Goal: Check status

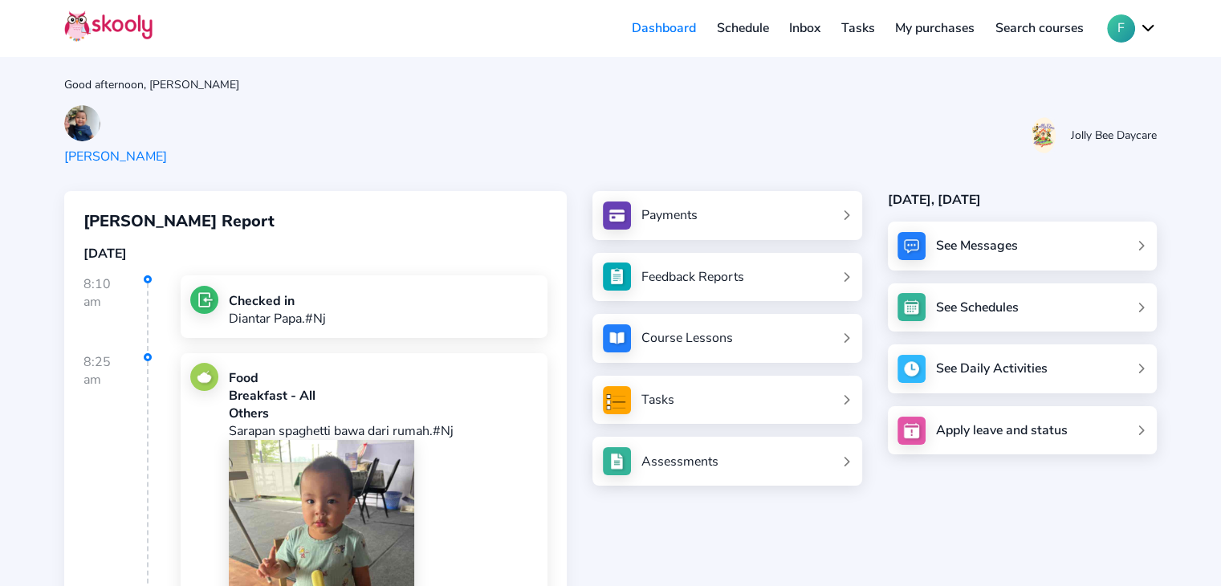
scroll to position [650, 0]
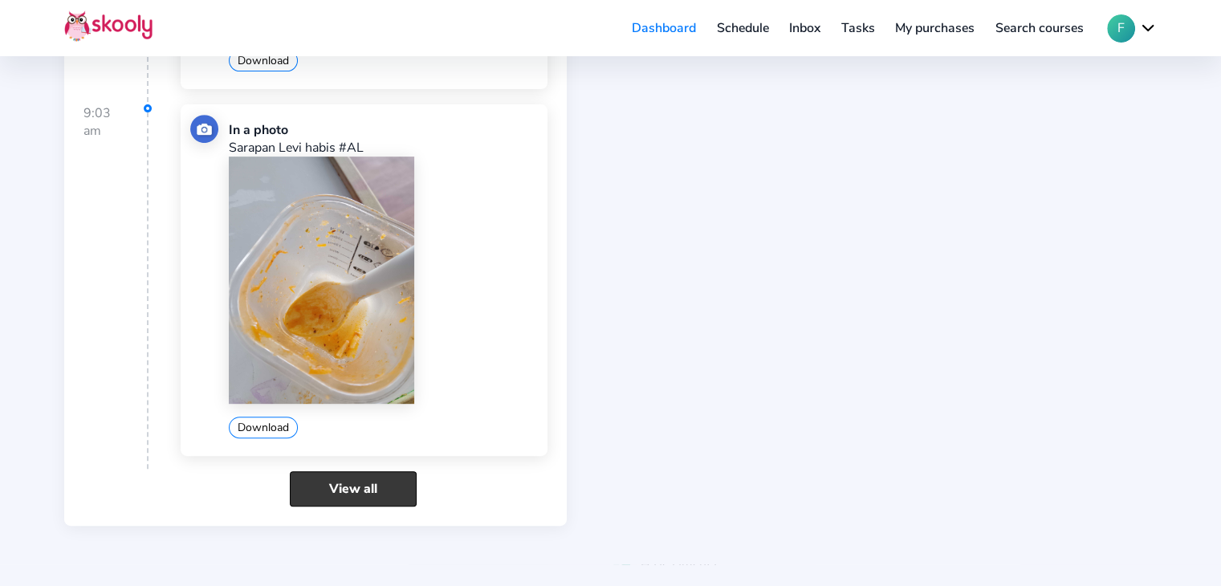
click at [366, 478] on link "View all" at bounding box center [353, 488] width 127 height 35
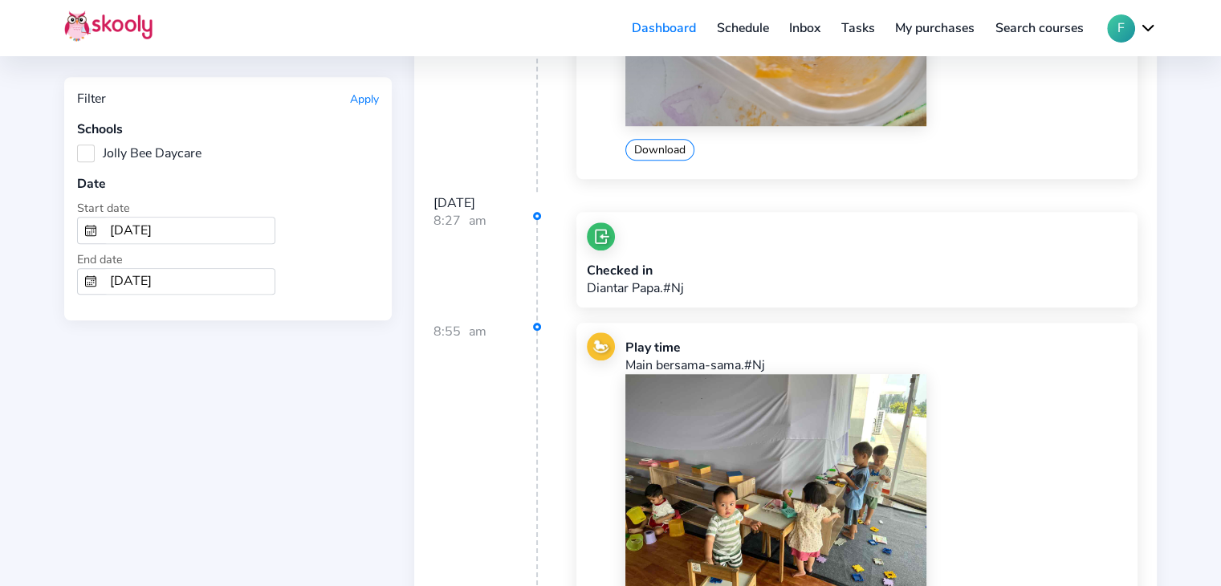
scroll to position [1364, 0]
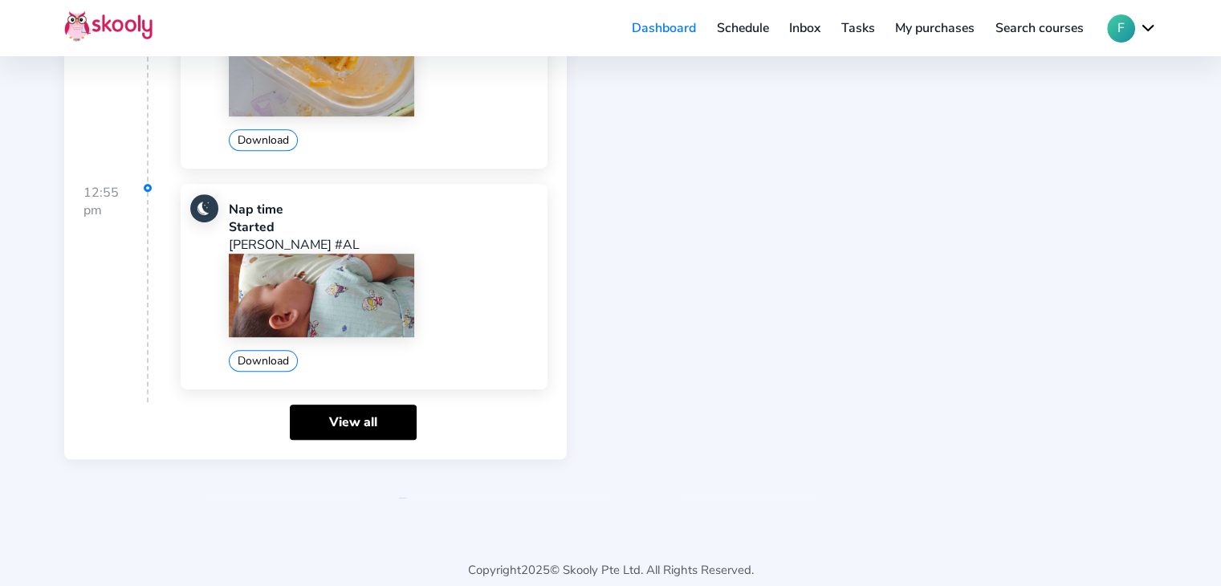
scroll to position [949, 0]
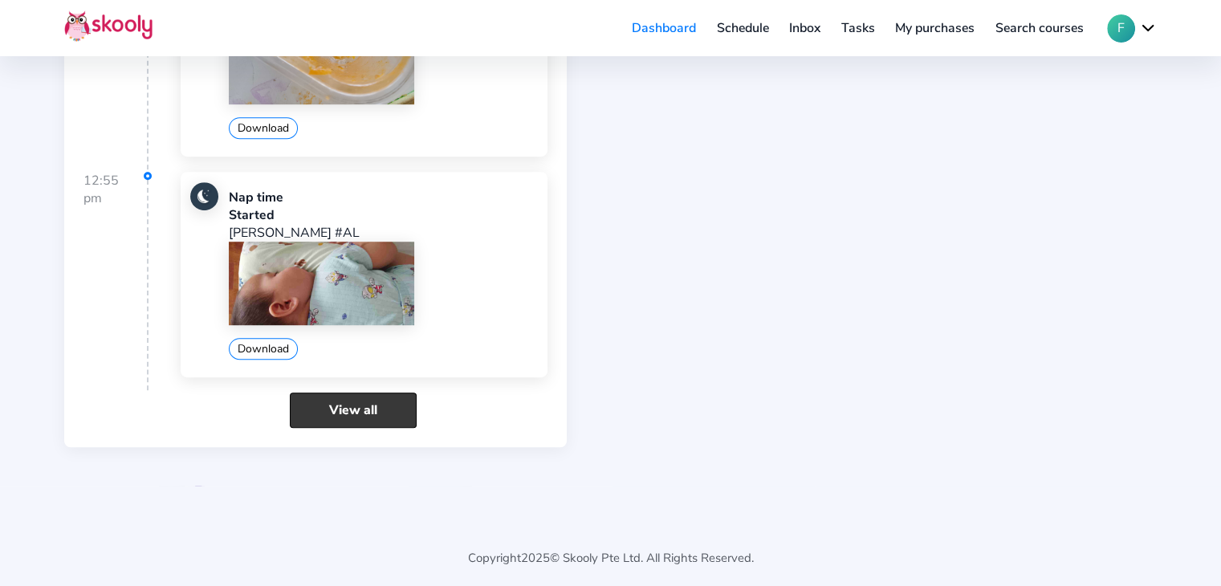
click at [390, 404] on link "View all" at bounding box center [353, 409] width 127 height 35
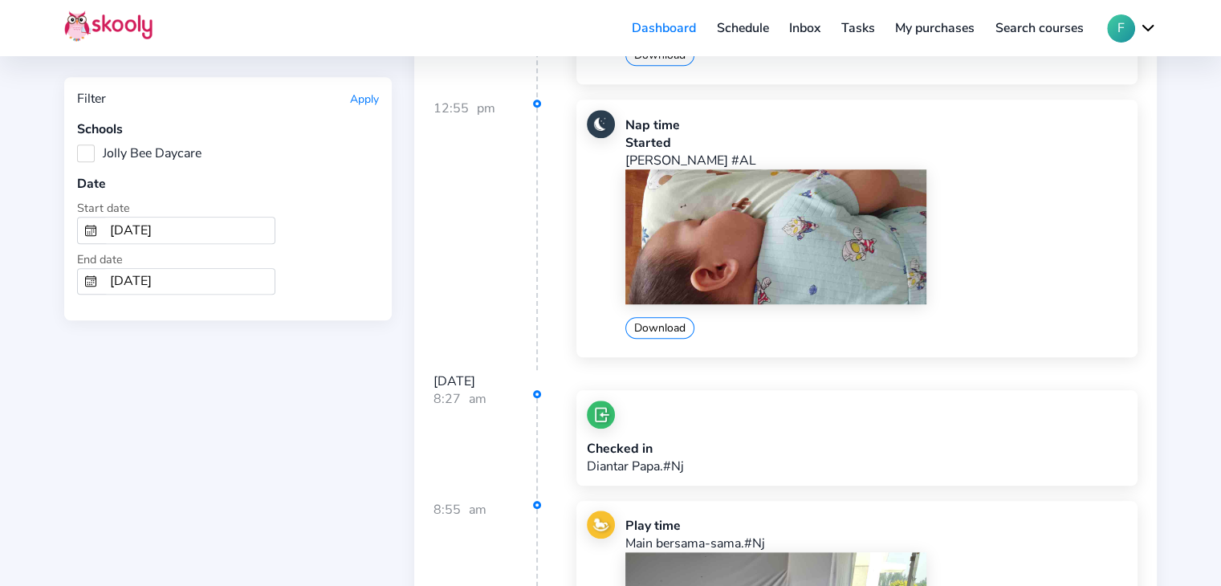
scroll to position [1364, 0]
